Goal: Task Accomplishment & Management: Complete application form

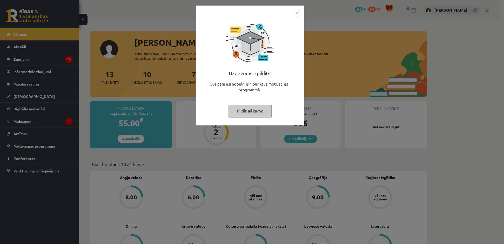
click at [256, 115] on button "Pildīt nākamo" at bounding box center [250, 111] width 43 height 12
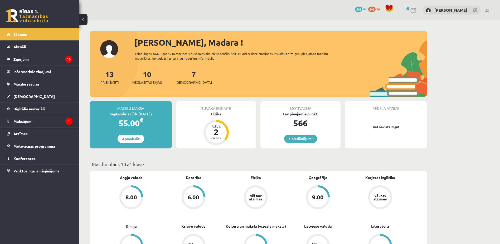
click at [189, 80] on span "[DEMOGRAPHIC_DATA]" at bounding box center [194, 82] width 36 height 5
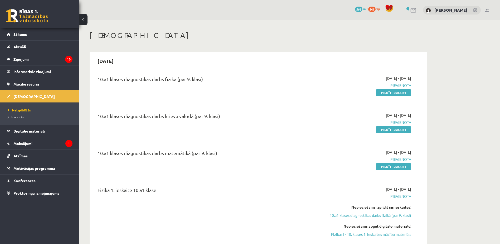
click at [400, 97] on div "10.a1 klases diagnostikas darbs fizikā (par 9. klasi) 2025-10-01 - 2025-10-15 P…" at bounding box center [258, 85] width 332 height 30
click at [394, 92] on link "Pildīt ieskaiti" at bounding box center [393, 92] width 35 height 7
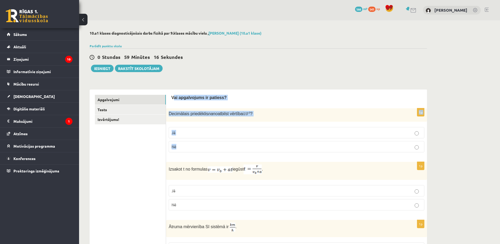
drag, startPoint x: 173, startPoint y: 96, endPoint x: 227, endPoint y: 150, distance: 76.1
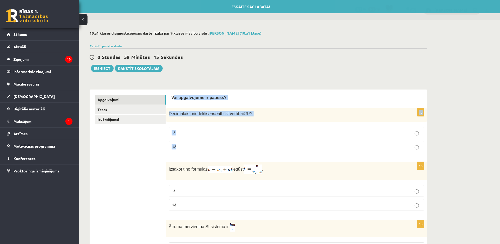
drag, startPoint x: 227, startPoint y: 150, endPoint x: 203, endPoint y: 76, distance: 77.9
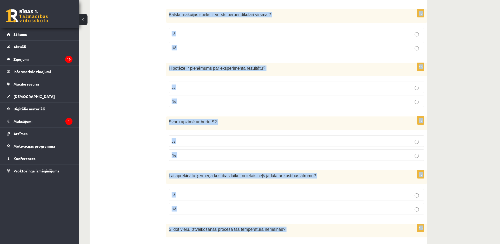
scroll to position [794, 0]
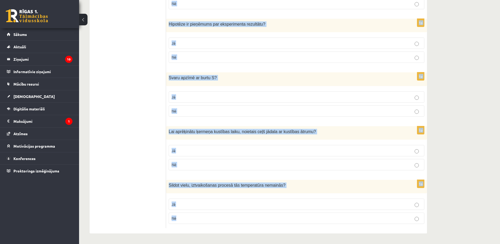
drag, startPoint x: 168, startPoint y: 95, endPoint x: 236, endPoint y: 231, distance: 153.1
copy form "Vai apgalvojums ir patiess? 1p Decimālais priedēklis nano atbilst vērtībai 10 -…"
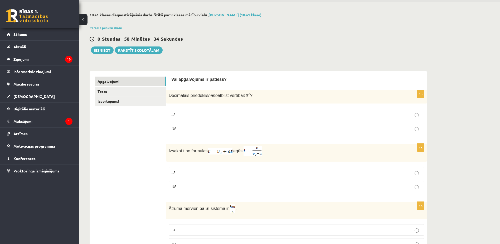
scroll to position [0, 0]
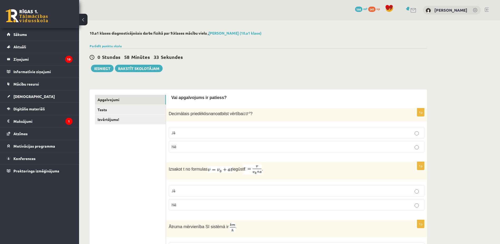
click at [202, 145] on p "Nē" at bounding box center [297, 147] width 250 height 6
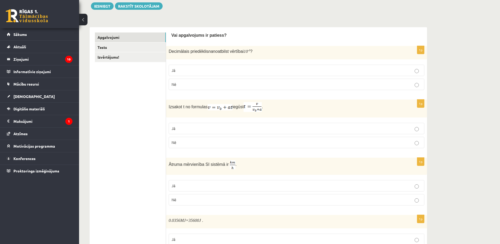
scroll to position [62, 0]
click at [202, 143] on p "Nē" at bounding box center [297, 142] width 250 height 6
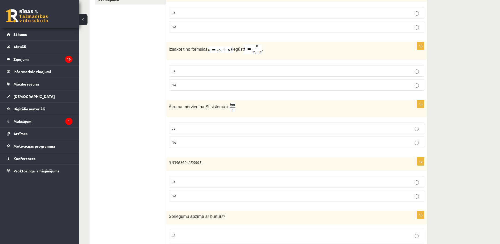
scroll to position [120, 0]
click at [204, 130] on p "Jā" at bounding box center [297, 128] width 250 height 6
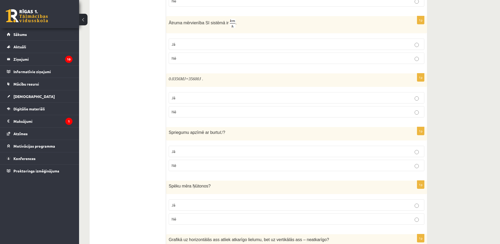
scroll to position [204, 0]
click at [204, 99] on p "Jā" at bounding box center [297, 98] width 250 height 6
click at [202, 154] on label "Jā" at bounding box center [297, 150] width 256 height 11
click at [195, 202] on p "Jā" at bounding box center [297, 205] width 250 height 6
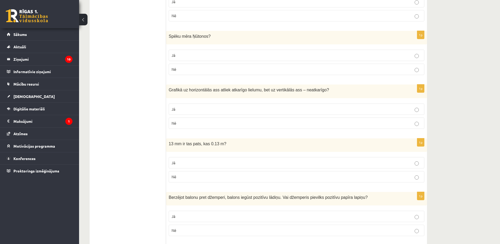
scroll to position [353, 0]
click at [203, 123] on p "Nē" at bounding box center [297, 123] width 250 height 6
click at [206, 173] on label "Nē" at bounding box center [297, 176] width 256 height 11
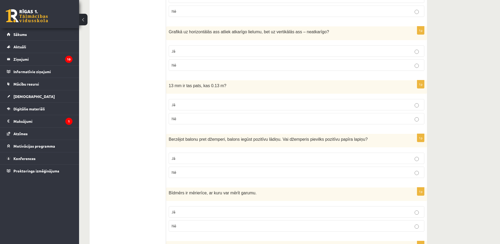
scroll to position [419, 0]
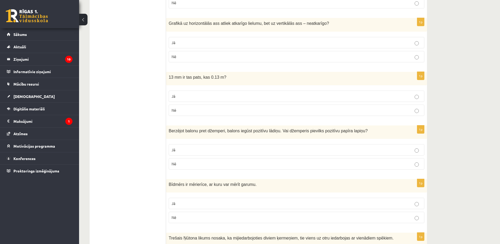
click at [203, 165] on p "Nē" at bounding box center [297, 164] width 250 height 6
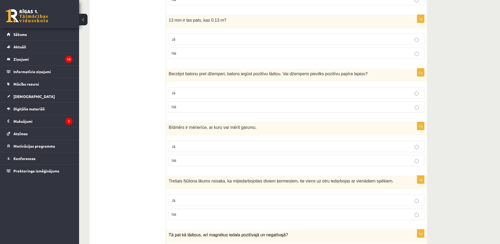
scroll to position [478, 0]
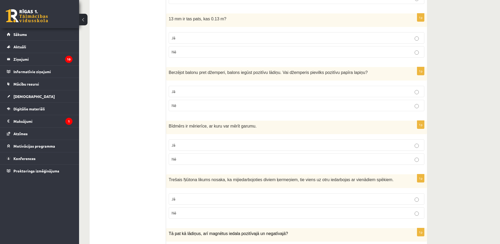
click at [207, 143] on p "Jā" at bounding box center [297, 145] width 250 height 6
click at [207, 199] on p "Jā" at bounding box center [297, 199] width 250 height 6
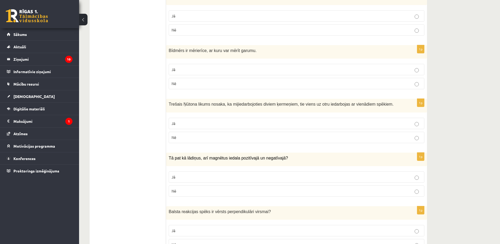
scroll to position [553, 0]
click at [207, 190] on p "Nē" at bounding box center [297, 191] width 250 height 6
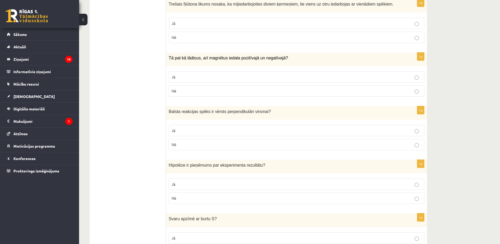
scroll to position [653, 0]
click at [214, 133] on p "Jā" at bounding box center [297, 130] width 250 height 6
click at [215, 185] on p "Jā" at bounding box center [297, 184] width 250 height 6
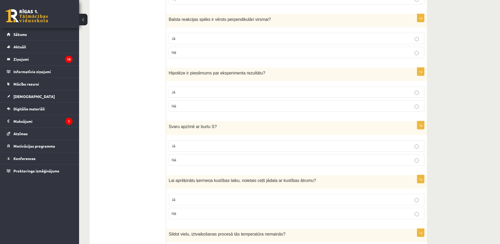
scroll to position [745, 0]
click at [217, 163] on label "Nē" at bounding box center [297, 158] width 256 height 11
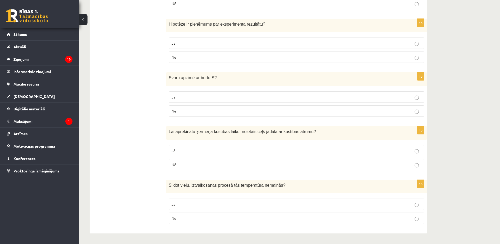
click at [216, 151] on p "Jā" at bounding box center [297, 151] width 250 height 6
click at [214, 208] on label "Jā" at bounding box center [297, 203] width 256 height 11
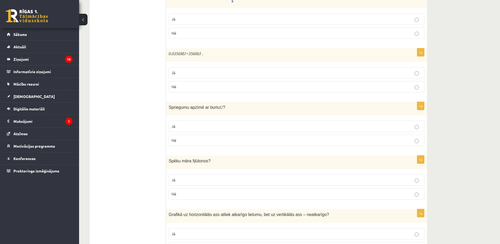
scroll to position [157, 0]
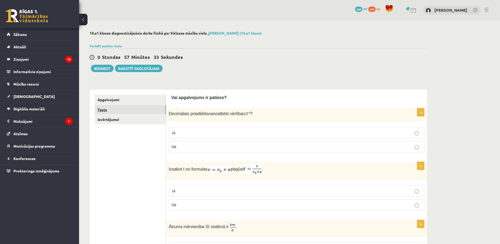
click at [146, 110] on link "Tests" at bounding box center [130, 110] width 71 height 10
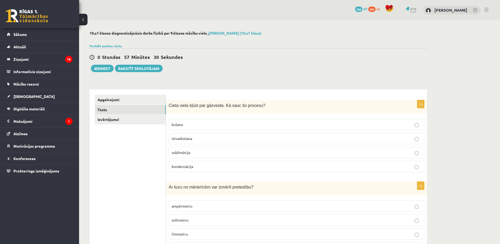
click at [168, 101] on div "Cieta viela kļūst par gāzveida. Kā sauc šo procesu?" at bounding box center [296, 106] width 261 height 13
click at [198, 138] on p "iztvaikošana" at bounding box center [297, 138] width 250 height 6
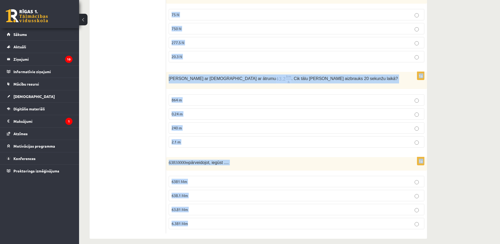
scroll to position [1008, 0]
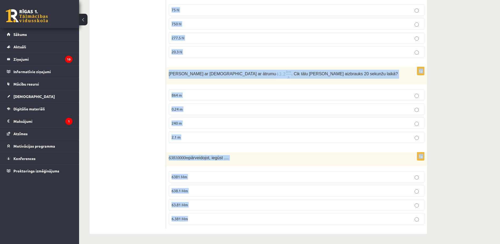
drag, startPoint x: 170, startPoint y: 80, endPoint x: 268, endPoint y: 233, distance: 182.1
copy form "Ar kuru no mērierīcēm var izmērīt pretestību? ampērmetru voltmetru Ommetru Dina…"
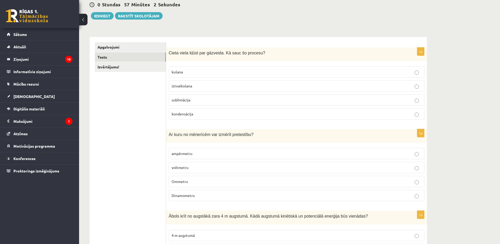
scroll to position [53, 0]
click at [181, 183] on span "Ommetru" at bounding box center [180, 180] width 16 height 5
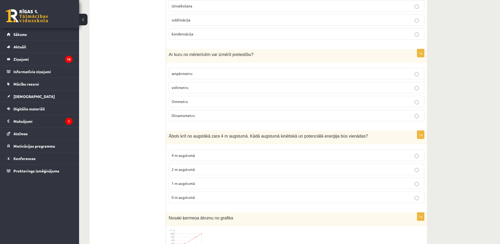
scroll to position [133, 0]
click at [204, 172] on p "2 m augstumā" at bounding box center [297, 169] width 250 height 6
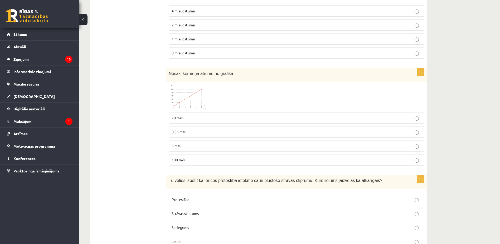
scroll to position [277, 0]
click at [175, 115] on p "20 m/s" at bounding box center [297, 118] width 250 height 6
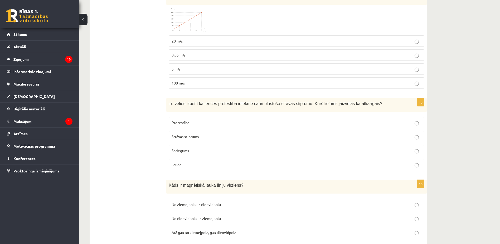
scroll to position [354, 0]
click at [204, 140] on label "Strāvas stiprums" at bounding box center [297, 135] width 256 height 11
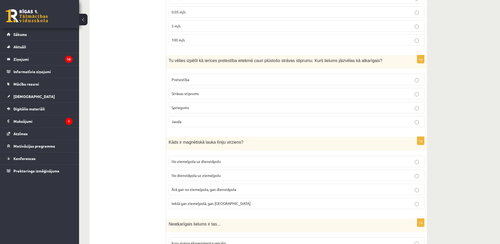
scroll to position [397, 0]
click at [210, 159] on span "No ziemeļpola uz dienvidpolu" at bounding box center [196, 160] width 49 height 5
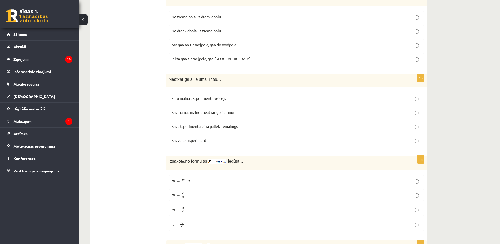
scroll to position [541, 0]
click at [209, 99] on span "kuru maina eksperimenta veicējs" at bounding box center [199, 97] width 54 height 5
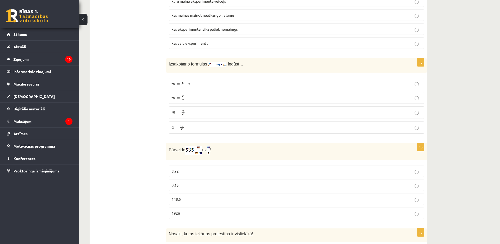
scroll to position [638, 0]
click at [196, 99] on p "m = F a m = F a" at bounding box center [297, 97] width 250 height 6
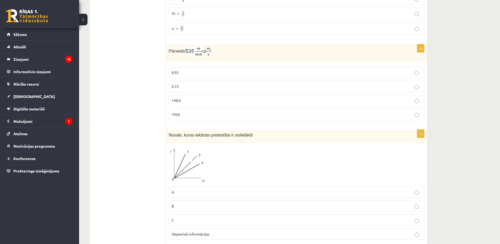
scroll to position [737, 0]
click at [199, 90] on label "0.15" at bounding box center [297, 85] width 256 height 11
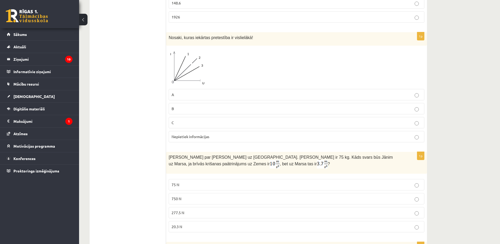
scroll to position [835, 0]
click at [214, 119] on p "C" at bounding box center [297, 122] width 250 height 6
click at [229, 130] on label "Nepietiek informācijas" at bounding box center [297, 135] width 256 height 11
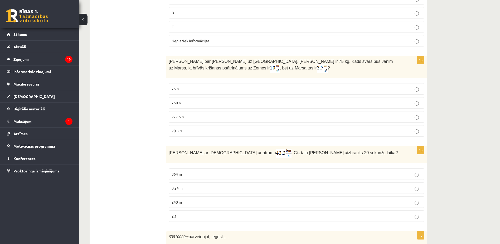
scroll to position [929, 0]
click at [190, 111] on label "277.5 N" at bounding box center [297, 116] width 256 height 11
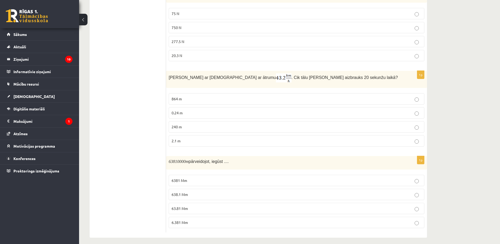
scroll to position [1008, 0]
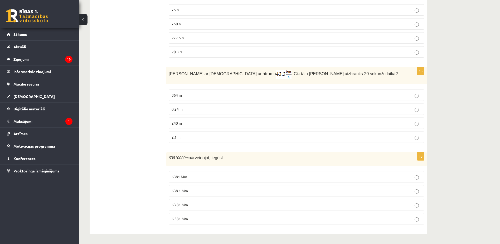
click at [193, 120] on p "240 m" at bounding box center [297, 123] width 250 height 6
click at [189, 205] on p "63.81 Mm" at bounding box center [297, 205] width 250 height 6
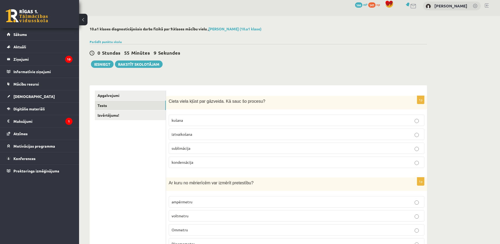
scroll to position [0, 0]
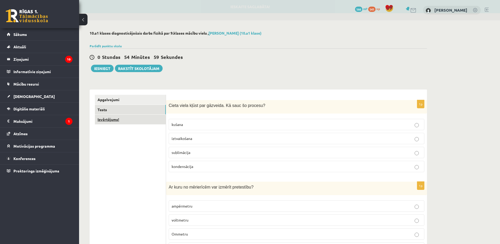
click at [127, 121] on link "Izvērtējums!" at bounding box center [130, 119] width 71 height 10
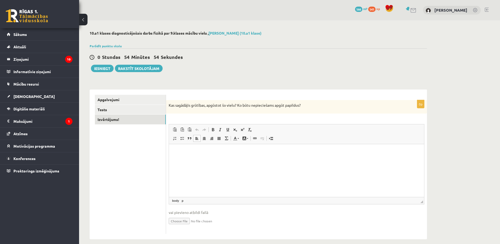
click at [196, 148] on html at bounding box center [296, 152] width 255 height 16
click at [120, 106] on link "Tests" at bounding box center [130, 110] width 71 height 10
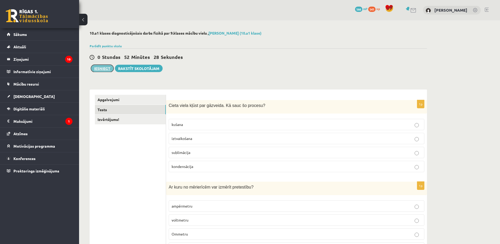
click at [100, 72] on button "Iesniegt" at bounding box center [102, 68] width 23 height 7
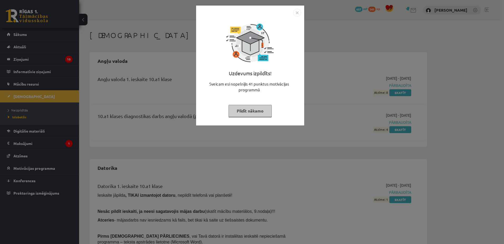
click at [250, 110] on button "Pildīt nākamo" at bounding box center [250, 111] width 43 height 12
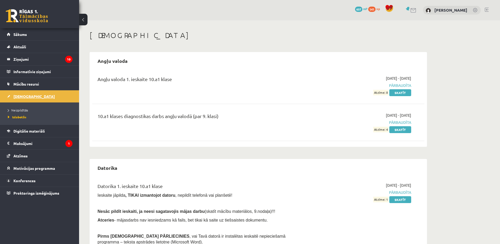
click at [53, 95] on link "[DEMOGRAPHIC_DATA]" at bounding box center [40, 96] width 66 height 12
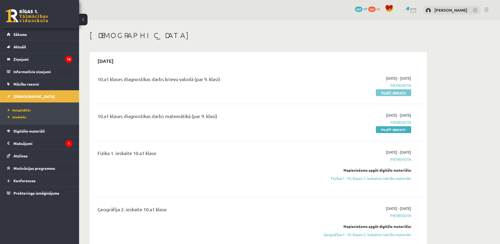
click at [385, 90] on link "Pildīt ieskaiti" at bounding box center [393, 92] width 35 height 7
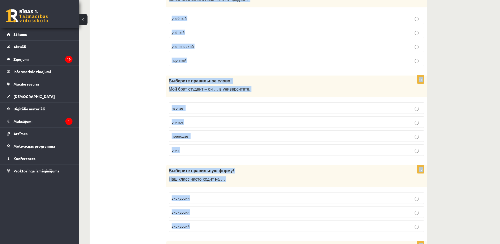
scroll to position [1528, 0]
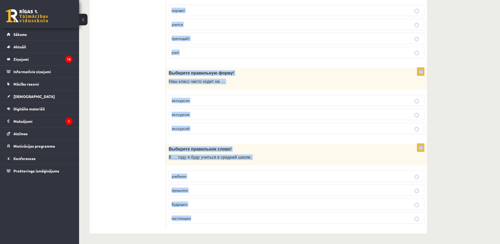
drag, startPoint x: 168, startPoint y: 103, endPoint x: 282, endPoint y: 237, distance: 176.7
copy form "Выберите правильную форму! Моя сестра очень хорошо поёт, … прекрасный голос. ей…"
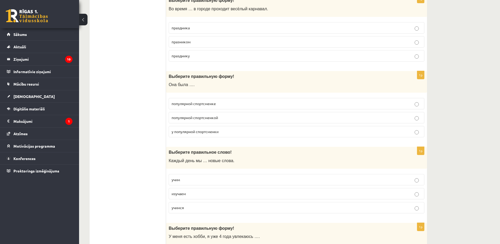
scroll to position [0, 0]
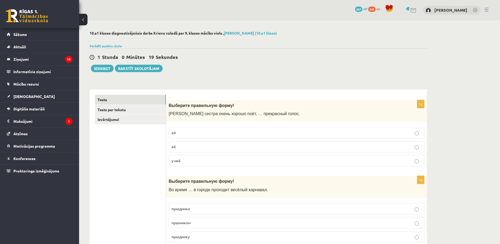
click at [202, 162] on p "у неё" at bounding box center [297, 161] width 250 height 6
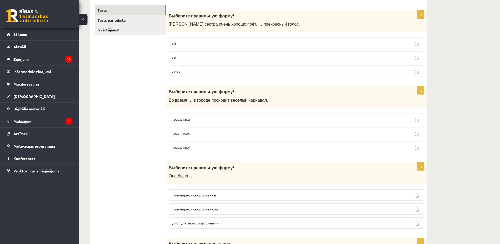
scroll to position [90, 0]
click at [201, 119] on p "праздника" at bounding box center [297, 119] width 250 height 6
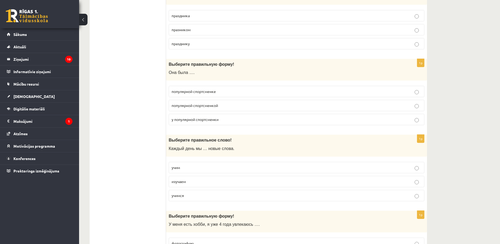
scroll to position [193, 0]
click at [214, 109] on label "популярной спортсменкой" at bounding box center [297, 104] width 256 height 11
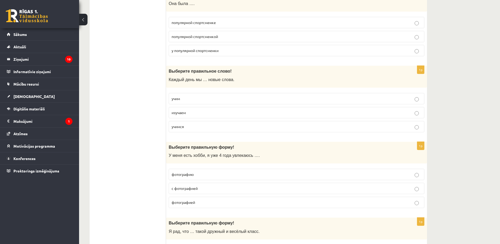
scroll to position [274, 0]
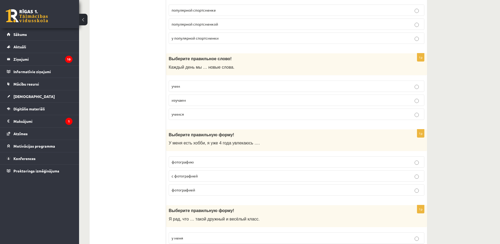
click at [198, 114] on p "учимся" at bounding box center [297, 114] width 250 height 6
click at [196, 83] on label "учим" at bounding box center [297, 85] width 256 height 11
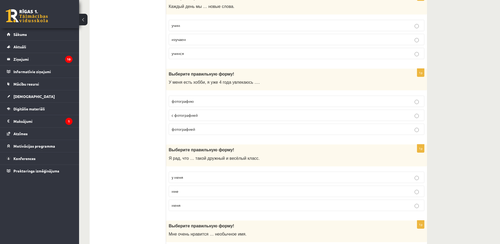
scroll to position [335, 0]
click at [203, 115] on p "с фотографией" at bounding box center [297, 115] width 250 height 6
click at [200, 131] on p "фотографией" at bounding box center [297, 129] width 250 height 6
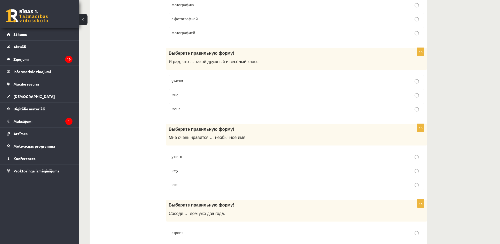
scroll to position [432, 0]
click at [193, 75] on label "у меня" at bounding box center [297, 79] width 256 height 11
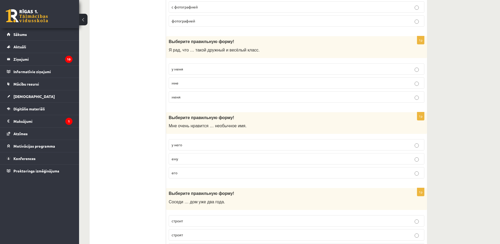
scroll to position [446, 0]
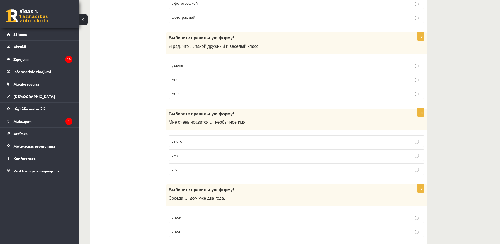
click at [192, 167] on p "его" at bounding box center [297, 169] width 250 height 6
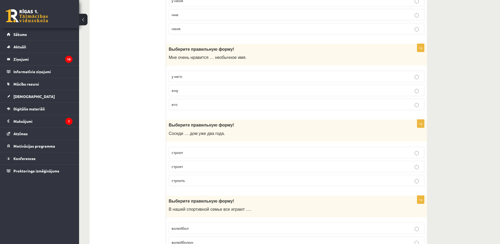
scroll to position [511, 0]
click at [192, 161] on label "строят" at bounding box center [297, 165] width 256 height 11
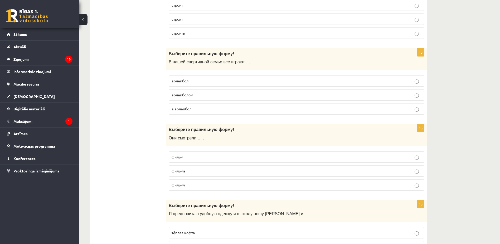
scroll to position [658, 0]
click at [206, 105] on label "в волейбол" at bounding box center [297, 108] width 256 height 11
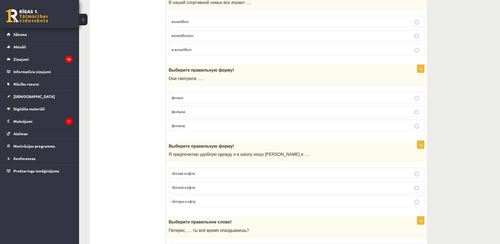
scroll to position [719, 0]
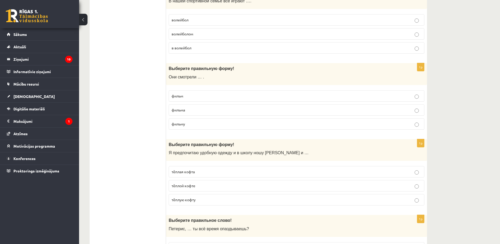
click at [199, 98] on p "фильм" at bounding box center [297, 96] width 250 height 6
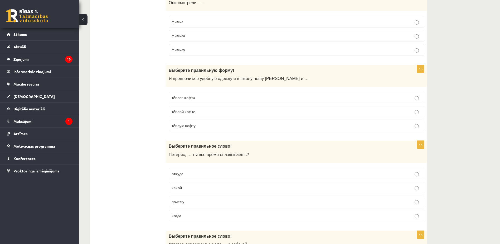
scroll to position [793, 0]
click at [215, 120] on label "тёплую кофту" at bounding box center [297, 124] width 256 height 11
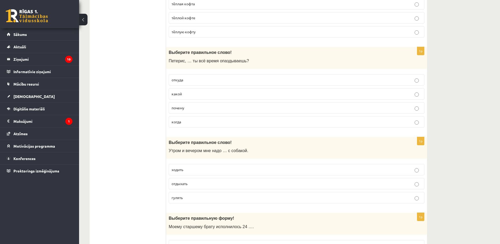
scroll to position [887, 0]
click at [188, 108] on p "почему" at bounding box center [297, 108] width 250 height 6
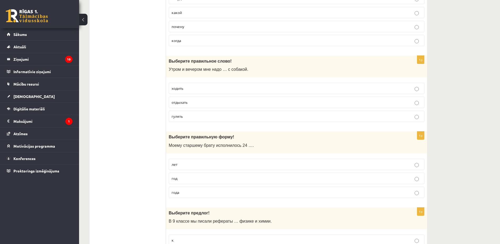
scroll to position [968, 0]
click at [194, 118] on p "гулять" at bounding box center [297, 116] width 250 height 6
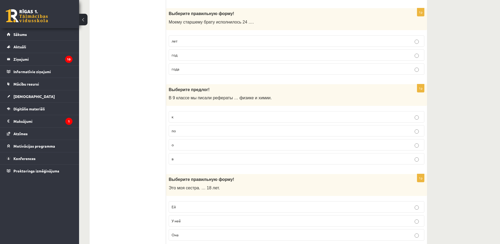
scroll to position [1092, 0]
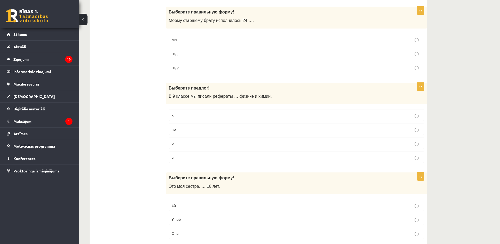
click at [201, 67] on p "года" at bounding box center [297, 68] width 250 height 6
click at [209, 126] on label "по" at bounding box center [297, 128] width 256 height 11
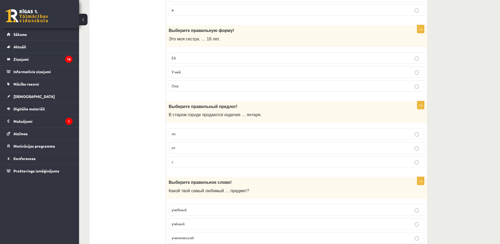
scroll to position [1240, 0]
click at [204, 59] on p "Ей" at bounding box center [297, 58] width 250 height 6
click at [208, 132] on p "из" at bounding box center [297, 133] width 250 height 6
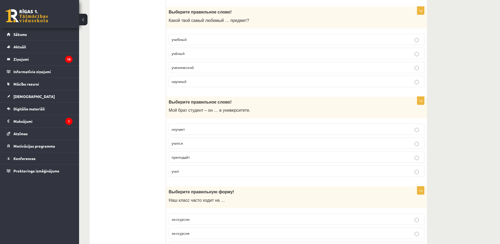
scroll to position [1410, 0]
click at [194, 42] on p "учебный" at bounding box center [297, 39] width 250 height 6
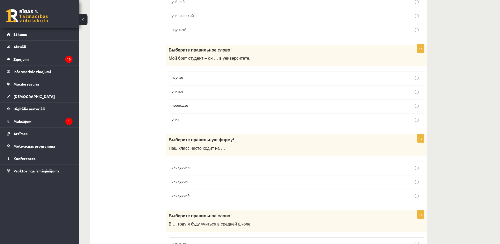
scroll to position [1462, 0]
click at [195, 86] on label "учится" at bounding box center [297, 90] width 256 height 11
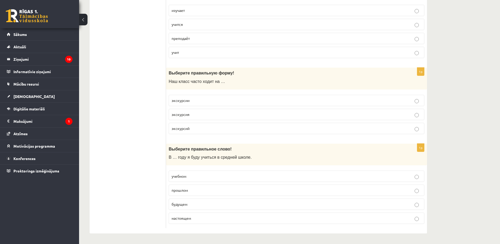
click at [210, 100] on p "экскурсии" at bounding box center [297, 101] width 250 height 6
click at [196, 206] on p "будущем" at bounding box center [297, 204] width 250 height 6
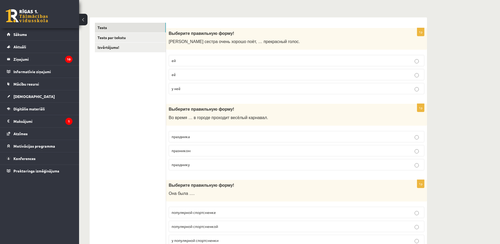
scroll to position [0, 0]
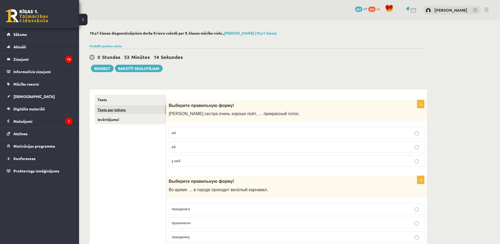
click at [141, 111] on link "Tests par tekstu" at bounding box center [130, 110] width 71 height 10
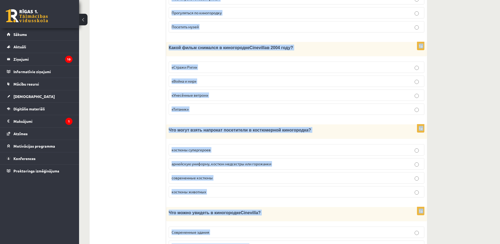
scroll to position [677, 0]
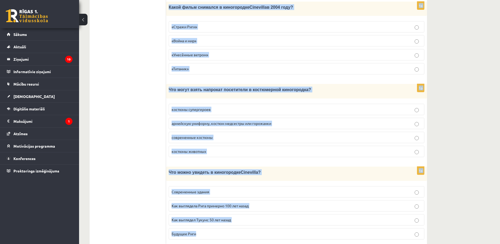
drag, startPoint x: 168, startPoint y: 95, endPoint x: 327, endPoint y: 229, distance: 209.0
copy form "Прочитайте текст «Киногородок Cinevilla », выберите правильный вариант. Киногор…"
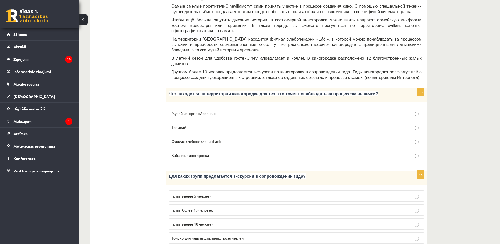
scroll to position [179, 0]
click at [207, 138] on p "Филиал хлебопекарни «Lāči»" at bounding box center [297, 141] width 250 height 6
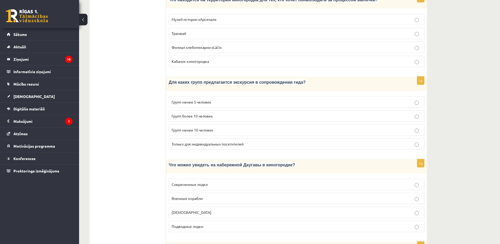
scroll to position [274, 0]
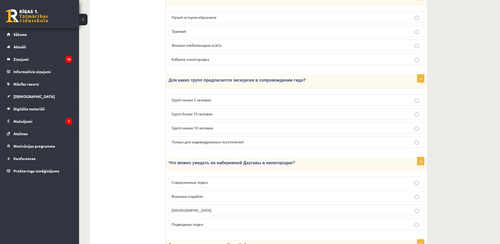
click at [212, 111] on span "Групп более 10 человек" at bounding box center [192, 113] width 41 height 5
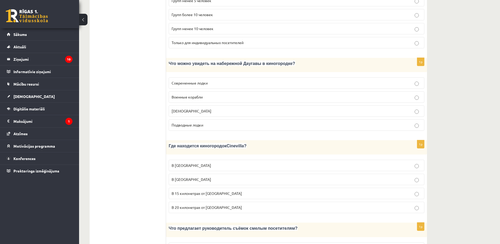
scroll to position [375, 0]
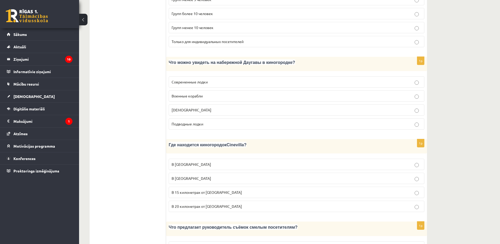
click at [201, 107] on p "Кораблики" at bounding box center [297, 110] width 250 height 6
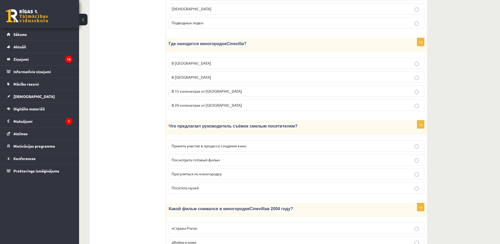
scroll to position [476, 0]
click at [200, 88] on p "В 15 километрах от Тукумса" at bounding box center [297, 91] width 250 height 6
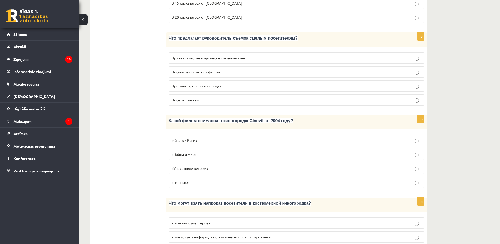
scroll to position [564, 0]
click at [251, 54] on p "Принять участие в процессе создания кино" at bounding box center [297, 57] width 250 height 6
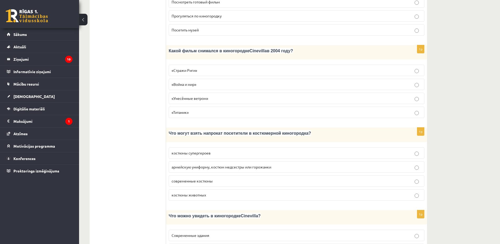
scroll to position [633, 0]
click at [208, 64] on label "«Стражи Риги»" at bounding box center [297, 69] width 256 height 11
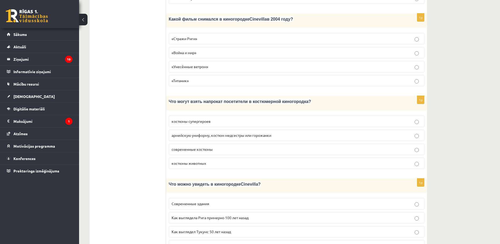
scroll to position [677, 0]
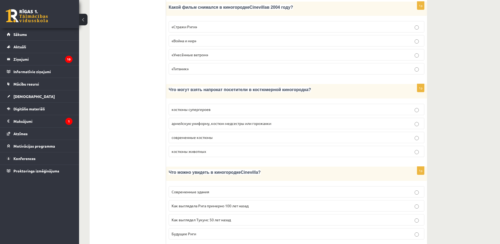
click at [222, 121] on span "армейскую униформу, костюм медсестры или горожанки" at bounding box center [222, 123] width 100 height 5
click at [245, 200] on label "Как выглядела Рига примерно 100 лет назад" at bounding box center [297, 205] width 256 height 11
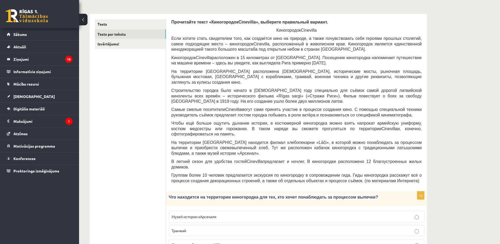
scroll to position [0, 0]
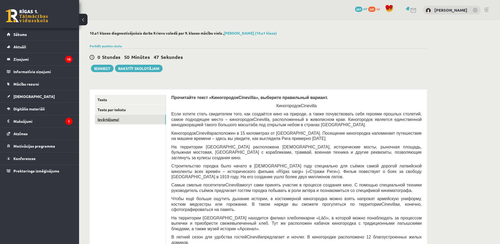
click at [110, 121] on link "Izvērtējums!" at bounding box center [130, 119] width 71 height 10
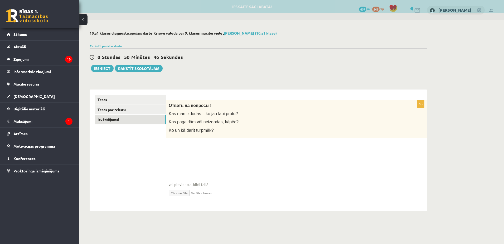
click at [212, 151] on fieldset "vai pievieno atbildi failā Iesniegtā atbilde" at bounding box center [297, 176] width 256 height 54
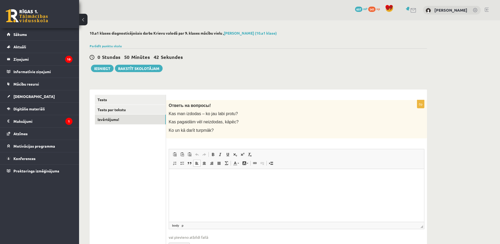
click at [198, 175] on p "Rich Text Editor, wiswyg-editor-user-answer-47433781849280" at bounding box center [296, 177] width 245 height 6
click at [101, 154] on ul "Tests Tests par tekstu Izvērtējums!" at bounding box center [130, 177] width 71 height 164
click at [103, 68] on button "Iesniegt" at bounding box center [102, 68] width 23 height 7
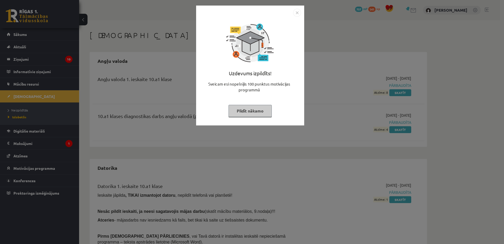
click at [254, 115] on button "Pildīt nākamo" at bounding box center [250, 111] width 43 height 12
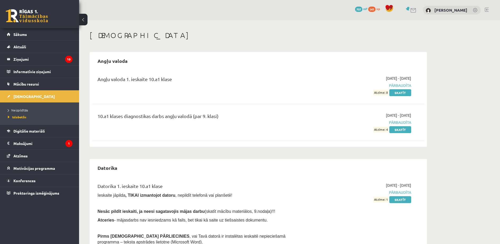
click at [33, 103] on ul "Neizpildītās [GEOGRAPHIC_DATA]" at bounding box center [39, 113] width 79 height 22
click at [21, 109] on span "Neizpildītās" at bounding box center [18, 110] width 20 height 4
